Goal: Check status: Check status

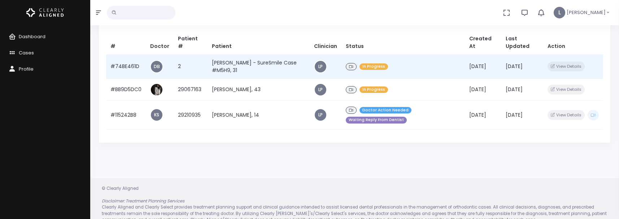
scroll to position [95, 0]
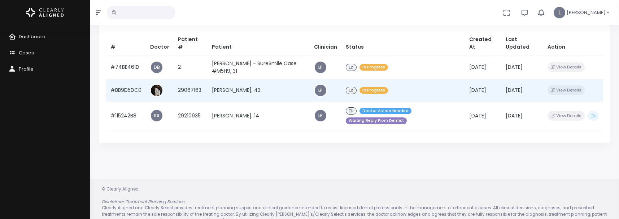
click at [230, 93] on td "[PERSON_NAME], 43" at bounding box center [258, 90] width 102 height 22
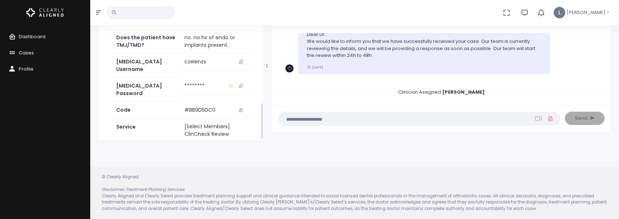
scroll to position [438, 0]
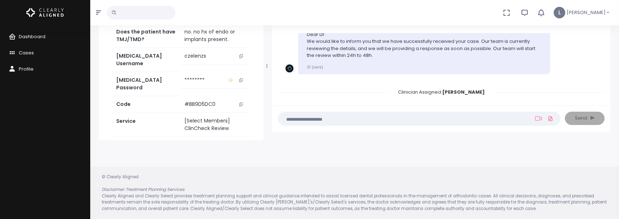
click at [242, 54] on icon "scrollable content" at bounding box center [241, 56] width 4 height 4
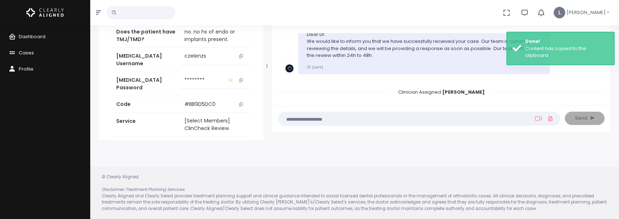
click at [203, 143] on link "Access Service" at bounding box center [181, 149] width 139 height 13
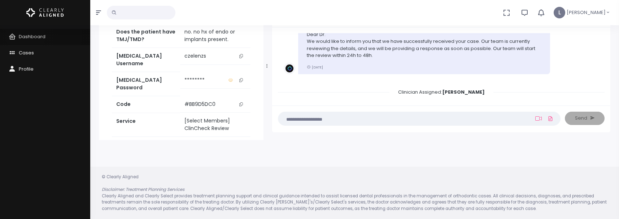
click at [25, 37] on span "Dashboard" at bounding box center [32, 36] width 27 height 7
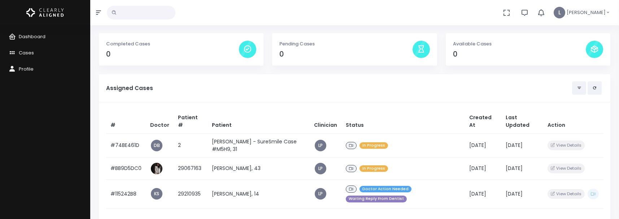
scroll to position [57, 0]
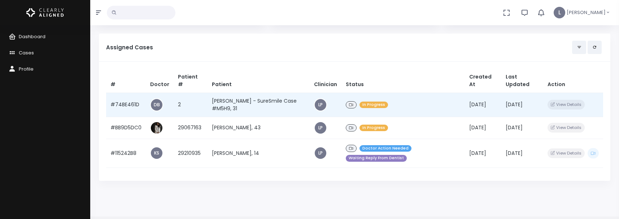
click at [256, 102] on td "[PERSON_NAME] - SureSmile Case #M5H9, 31" at bounding box center [258, 105] width 102 height 24
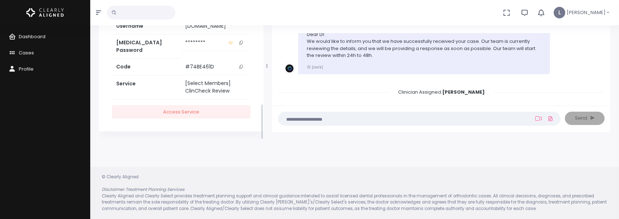
scroll to position [457, 0]
click at [242, 24] on icon "scrollable content" at bounding box center [241, 22] width 4 height 4
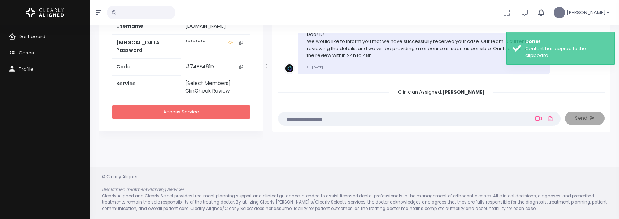
click at [193, 113] on link "Access Service" at bounding box center [181, 111] width 139 height 13
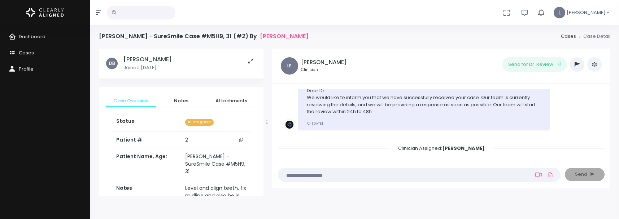
scroll to position [1, 0]
click at [32, 36] on span "Dashboard" at bounding box center [32, 36] width 27 height 7
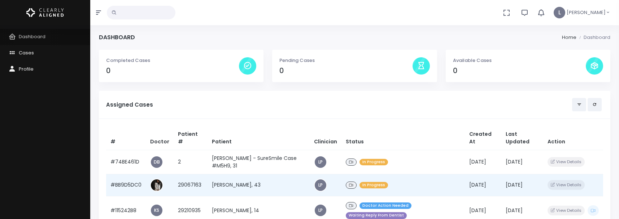
click at [263, 180] on td "[PERSON_NAME], 43" at bounding box center [258, 185] width 102 height 22
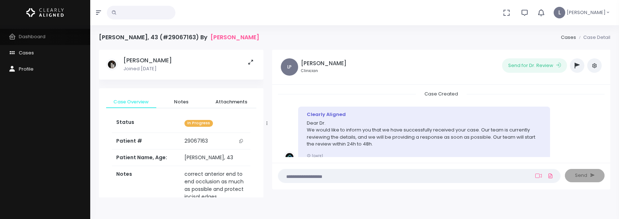
click at [41, 37] on span "Dashboard" at bounding box center [32, 36] width 27 height 7
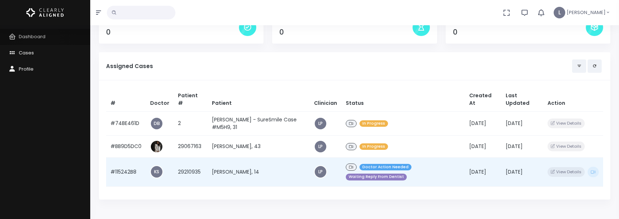
scroll to position [107, 0]
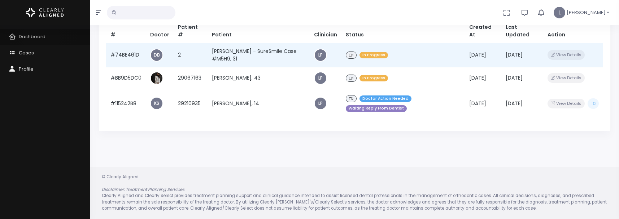
click at [270, 53] on td "[PERSON_NAME] - SureSmile Case #M5H9, 31" at bounding box center [258, 55] width 102 height 24
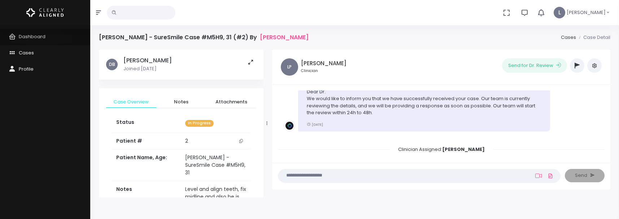
click at [34, 37] on span "Dashboard" at bounding box center [32, 36] width 27 height 7
